Goal: Task Accomplishment & Management: Use online tool/utility

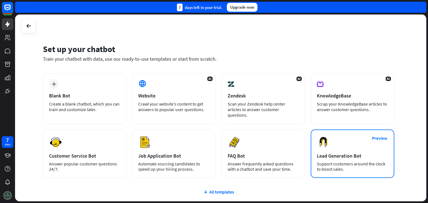
scroll to position [37, 0]
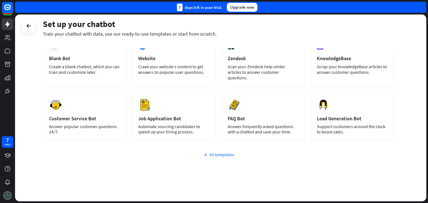
click at [216, 152] on div "All templates" at bounding box center [218, 155] width 351 height 6
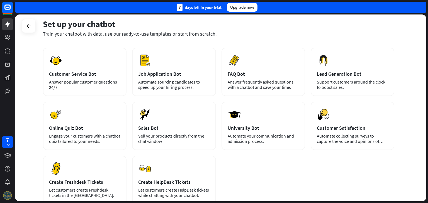
scroll to position [104, 0]
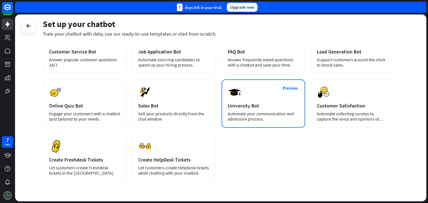
click at [245, 103] on div "University Bot" at bounding box center [263, 106] width 71 height 6
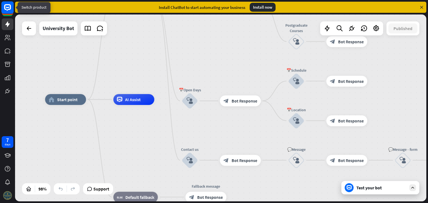
click at [6, 4] on icon at bounding box center [7, 7] width 7 height 7
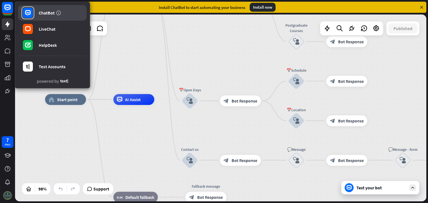
click at [38, 16] on link "ChatBot" at bounding box center [52, 13] width 69 height 16
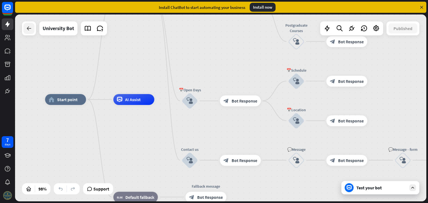
click at [31, 32] on div at bounding box center [28, 28] width 11 height 11
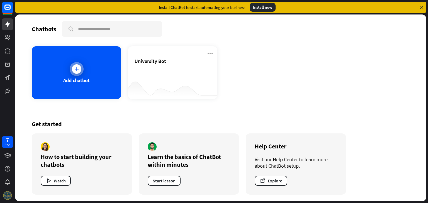
click at [85, 86] on div "Add chatbot" at bounding box center [76, 72] width 89 height 53
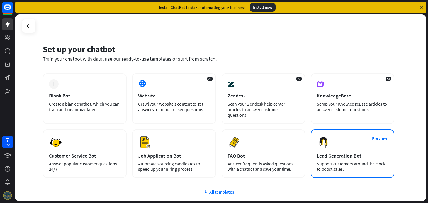
scroll to position [37, 0]
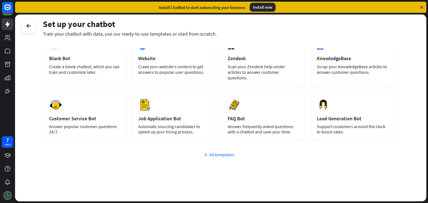
click at [226, 152] on div "All templates" at bounding box center [218, 155] width 351 height 6
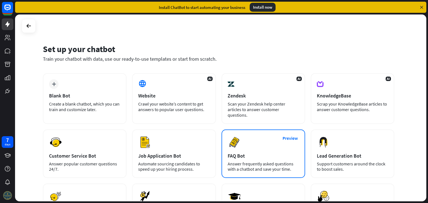
scroll to position [67, 0]
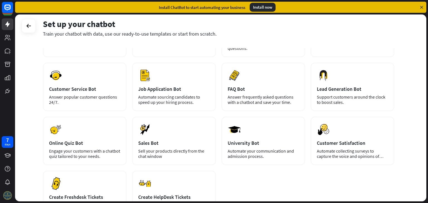
click at [421, 6] on icon at bounding box center [421, 7] width 5 height 5
